Goal: Information Seeking & Learning: Learn about a topic

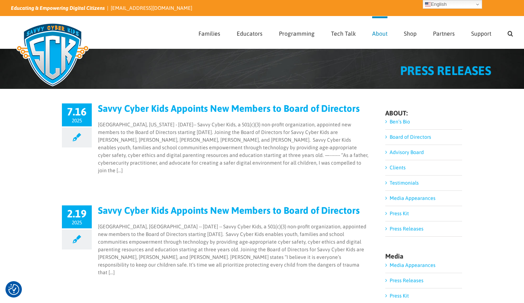
click at [165, 108] on link "Savvy Cyber Kids Appoints New Members to Board of Directors" at bounding box center [229, 108] width 262 height 11
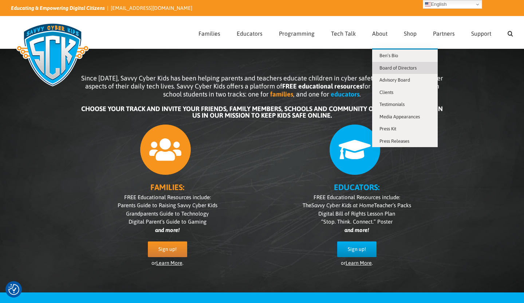
click at [384, 67] on span "Board of Directors" at bounding box center [397, 67] width 37 height 5
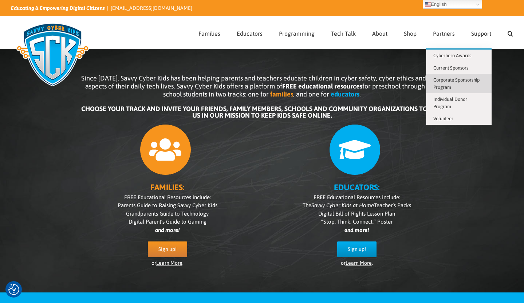
click at [451, 82] on span "Corporate Sponsorship Program" at bounding box center [456, 83] width 46 height 13
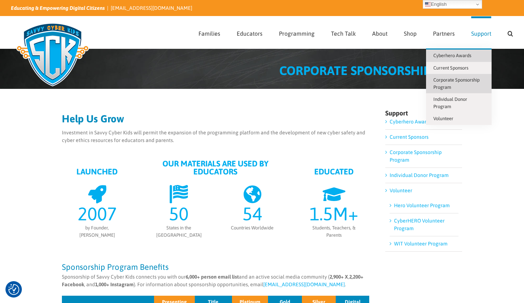
click at [453, 55] on span "Cyberhero Awards" at bounding box center [452, 55] width 38 height 5
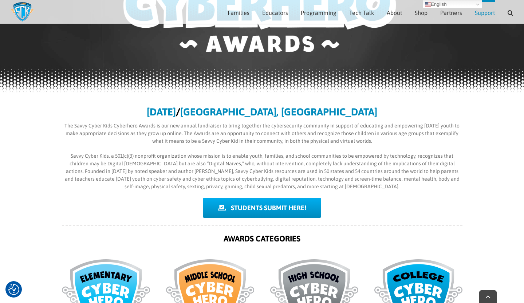
scroll to position [110, 0]
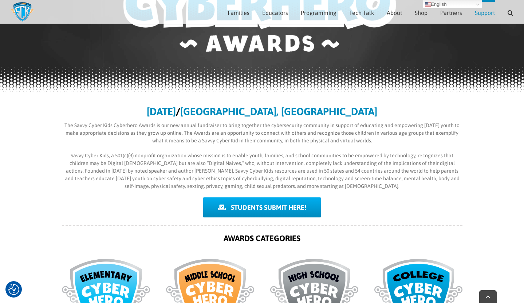
drag, startPoint x: 377, startPoint y: 140, endPoint x: 64, endPoint y: 126, distance: 313.0
click at [64, 126] on p "The Savvy Cyber Kids Cyberhero Awards is our new annual fundraiser to bring tog…" at bounding box center [262, 133] width 400 height 23
copy p "The Savvy Cyber Kids Cyberhero Awards is our new annual fundraiser to bring tog…"
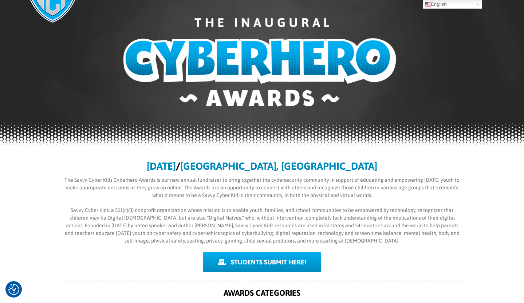
scroll to position [0, 0]
